Goal: Browse casually

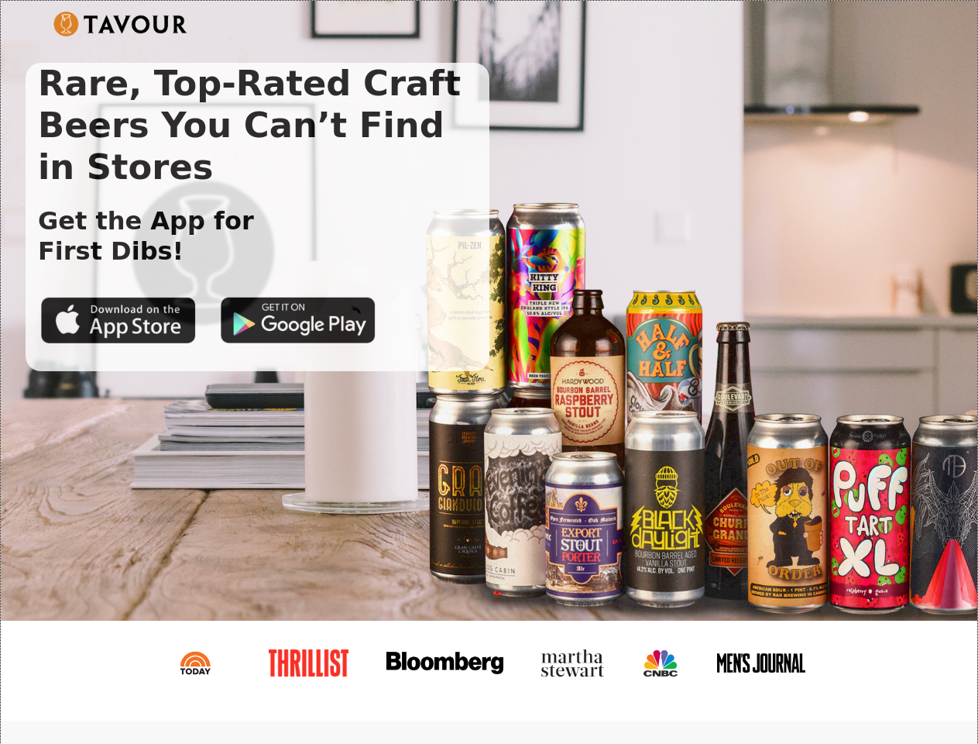
click at [120, 24] on img at bounding box center [120, 24] width 134 height 25
